Goal: Information Seeking & Learning: Understand process/instructions

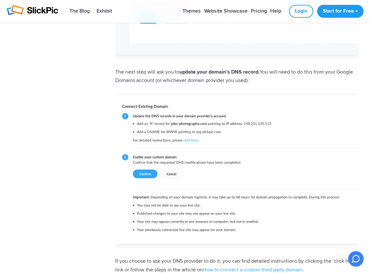
scroll to position [516, 0]
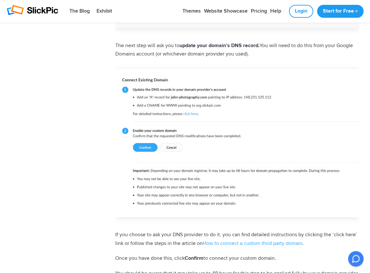
click at [187, 114] on img at bounding box center [237, 143] width 244 height 149
click at [191, 114] on img at bounding box center [237, 143] width 244 height 149
click at [249, 97] on img at bounding box center [237, 143] width 244 height 149
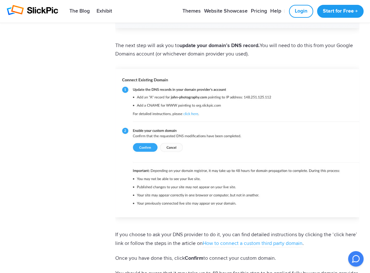
click at [262, 96] on img at bounding box center [237, 143] width 244 height 149
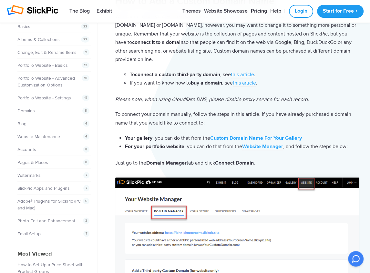
scroll to position [0, 0]
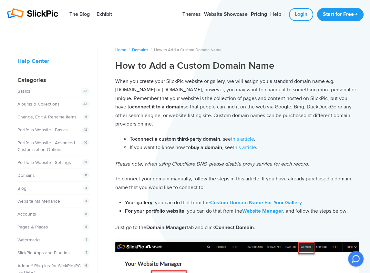
click at [252, 139] on link "this article" at bounding box center [242, 139] width 23 height 7
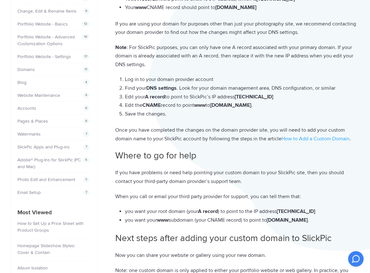
scroll to position [107, 0]
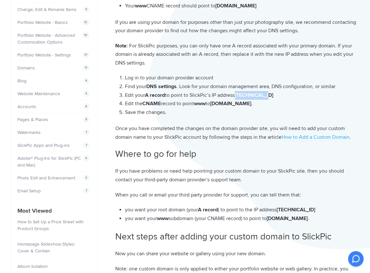
drag, startPoint x: 239, startPoint y: 94, endPoint x: 281, endPoint y: 94, distance: 42.3
click at [281, 94] on li "Edit your A record to point to SlickPic’s IP address 78.47.223.29" at bounding box center [242, 95] width 234 height 9
copy strong "78.47.223.29"
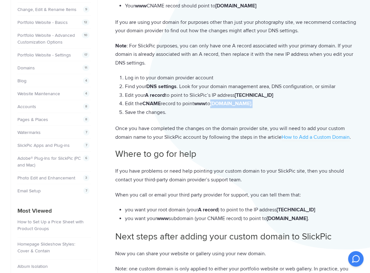
drag, startPoint x: 216, startPoint y: 104, endPoint x: 260, endPoint y: 106, distance: 44.3
click at [260, 106] on li "Edit the CNAME record to point www to org.slickpic.com ." at bounding box center [242, 103] width 234 height 9
copy li "org.slickpic.com ."
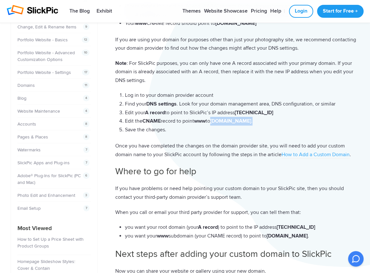
scroll to position [86, 0]
